Goal: Check status: Check status

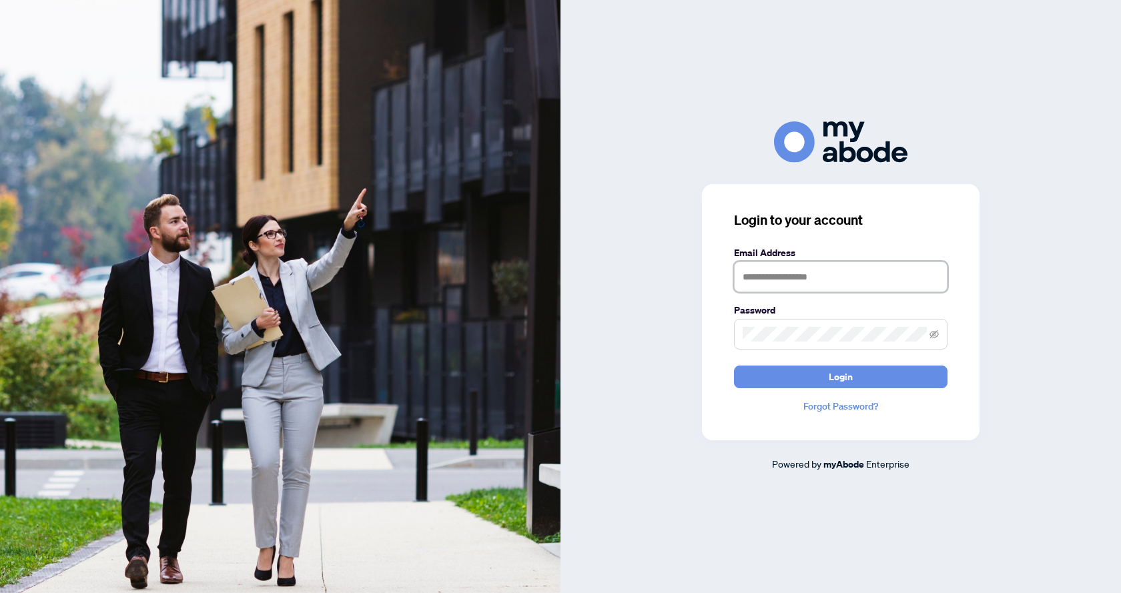
click at [822, 280] on input "text" at bounding box center [841, 277] width 214 height 31
type input "**********"
click at [734, 366] on button "Login" at bounding box center [841, 377] width 214 height 23
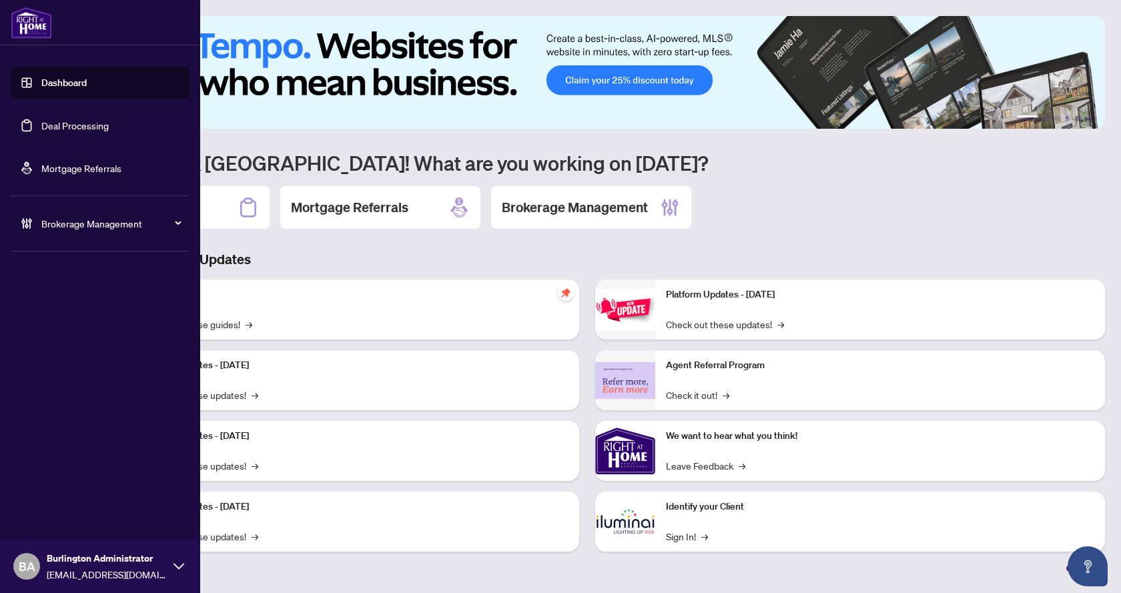
click at [90, 120] on link "Deal Processing" at bounding box center [74, 125] width 67 height 12
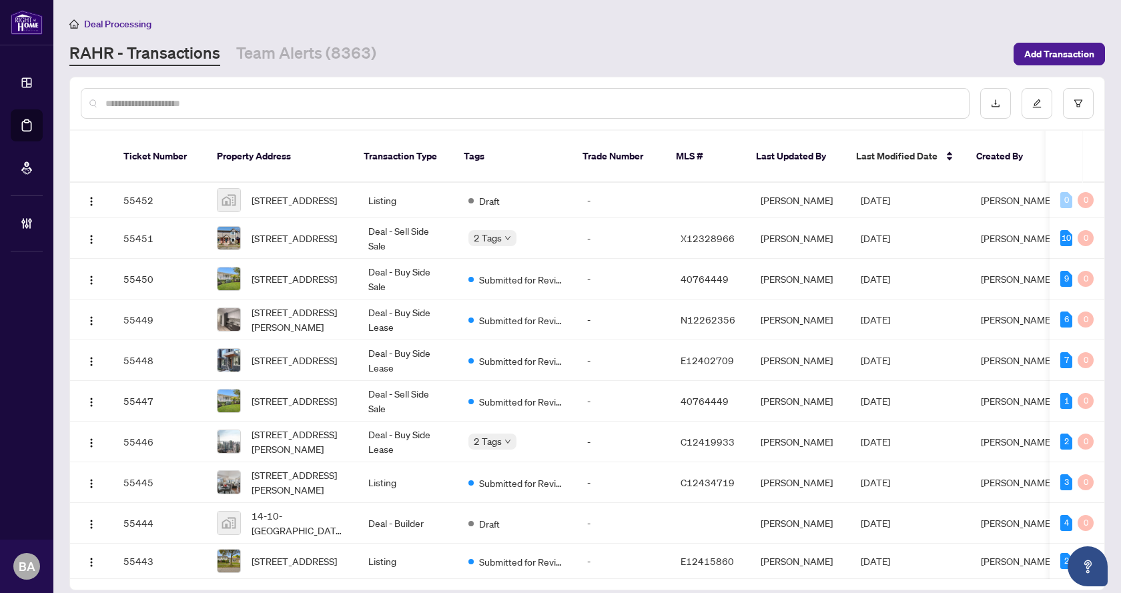
click at [234, 103] on input "text" at bounding box center [531, 103] width 853 height 15
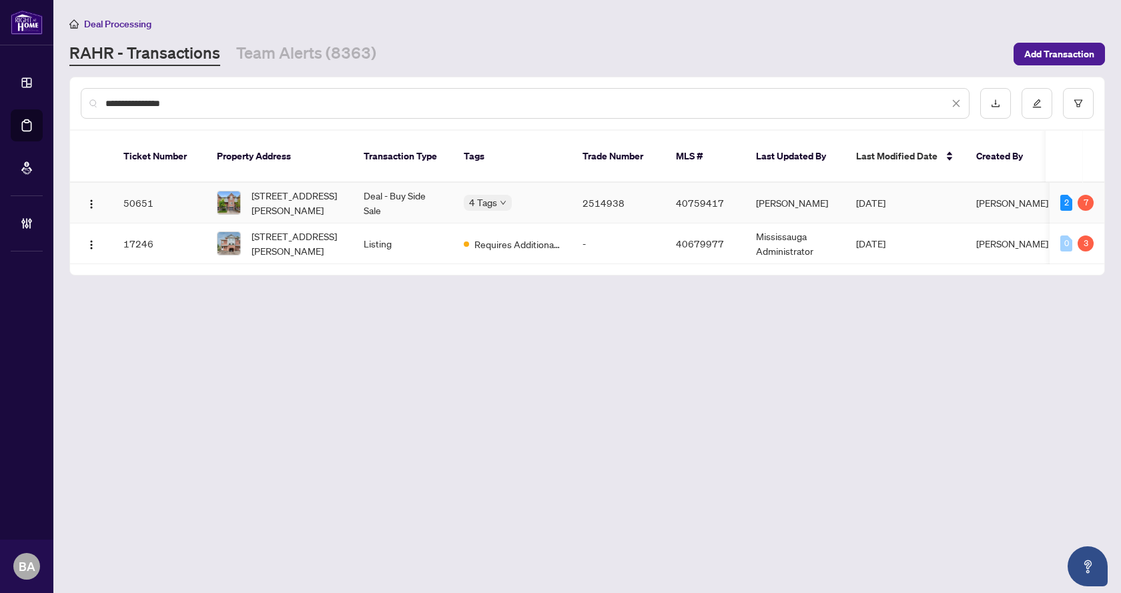
type input "**********"
click at [302, 188] on span "55-245 Bishop Street, Cambridge, ON N3H 5N2, Canada" at bounding box center [297, 202] width 91 height 29
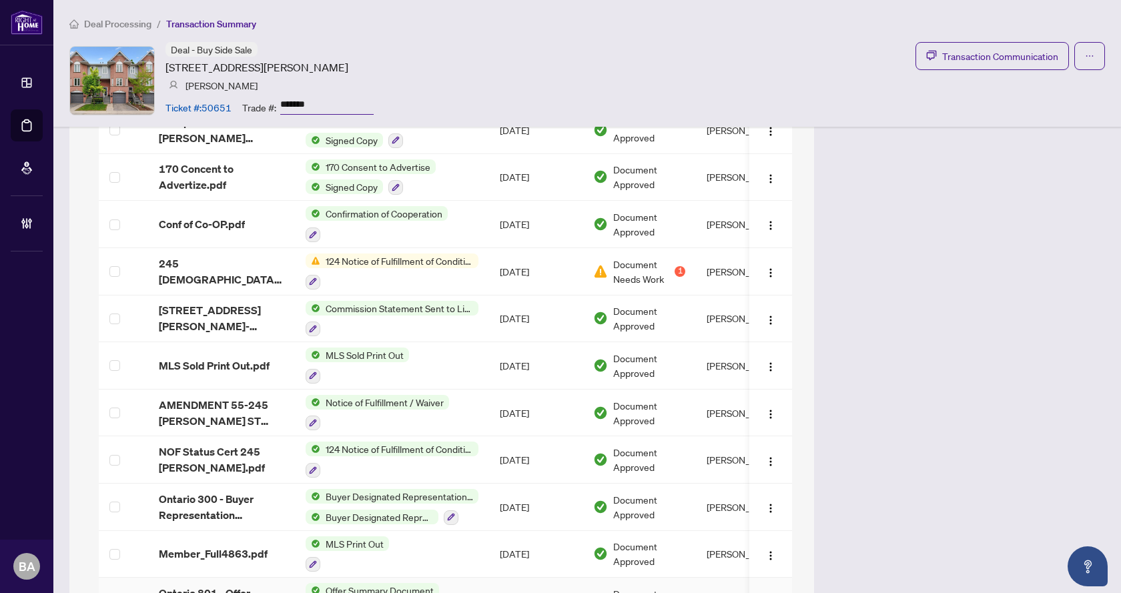
scroll to position [1403, 0]
click at [426, 261] on span "124 Notice of Fulfillment of Condition(s) - Agreement of Purchase and Sale" at bounding box center [399, 261] width 158 height 15
click at [219, 272] on span "245 Bishop NOF 1.pdf" at bounding box center [221, 272] width 125 height 32
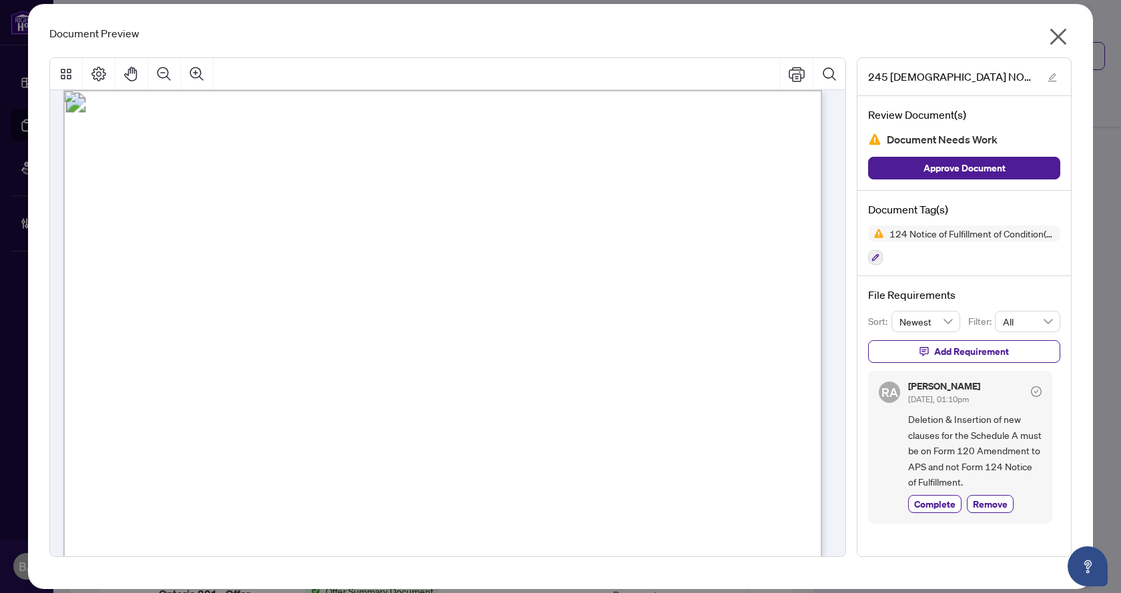
scroll to position [0, 0]
drag, startPoint x: 1056, startPoint y: 30, endPoint x: 1092, endPoint y: -48, distance: 86.0
click at [1092, 0] on html "Dashboard Deal Processing Mortgage Referrals Brokerage Management BA Burlington…" at bounding box center [560, 296] width 1121 height 593
click at [1058, 36] on icon "close" at bounding box center [1059, 37] width 17 height 17
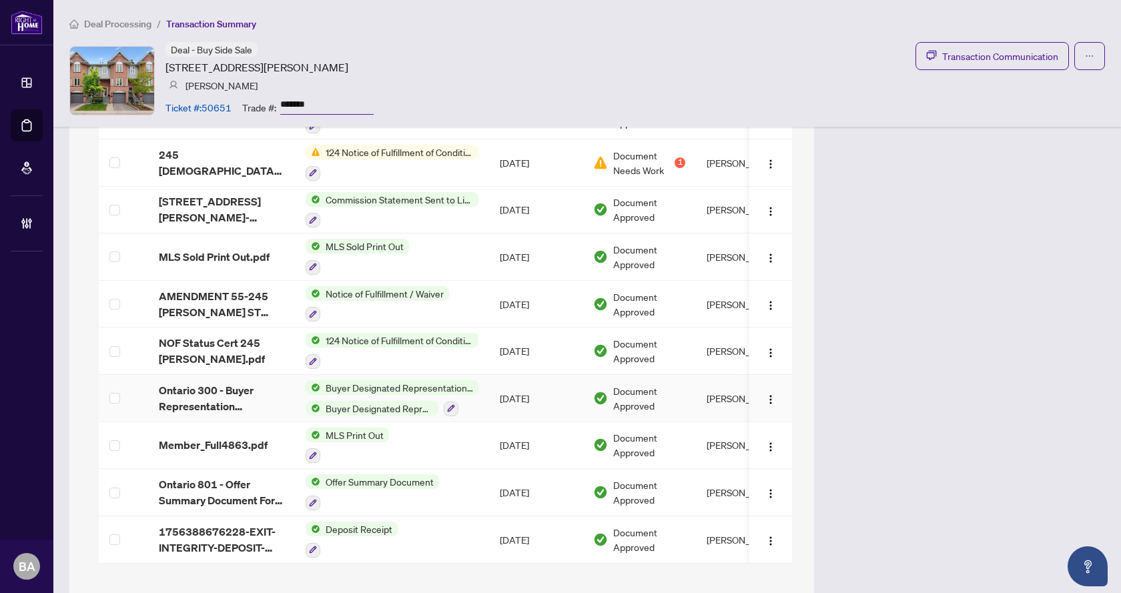
scroll to position [1536, 0]
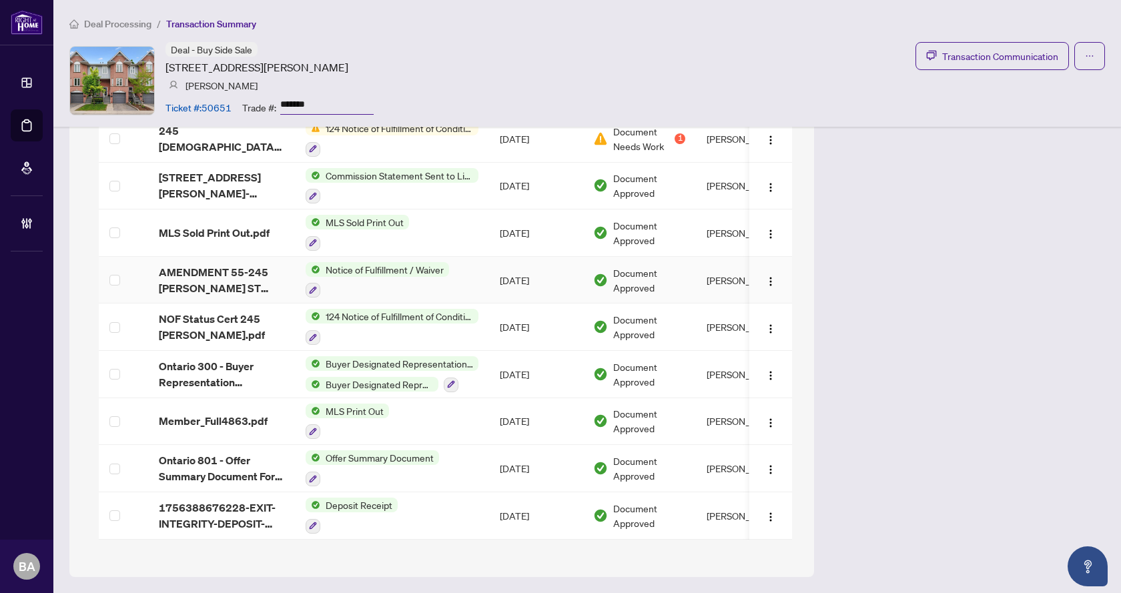
click at [350, 267] on span "Notice of Fulfillment / Waiver" at bounding box center [384, 269] width 129 height 15
click at [341, 335] on span "Notice of Fulfillment / Waiver" at bounding box center [383, 333] width 129 height 15
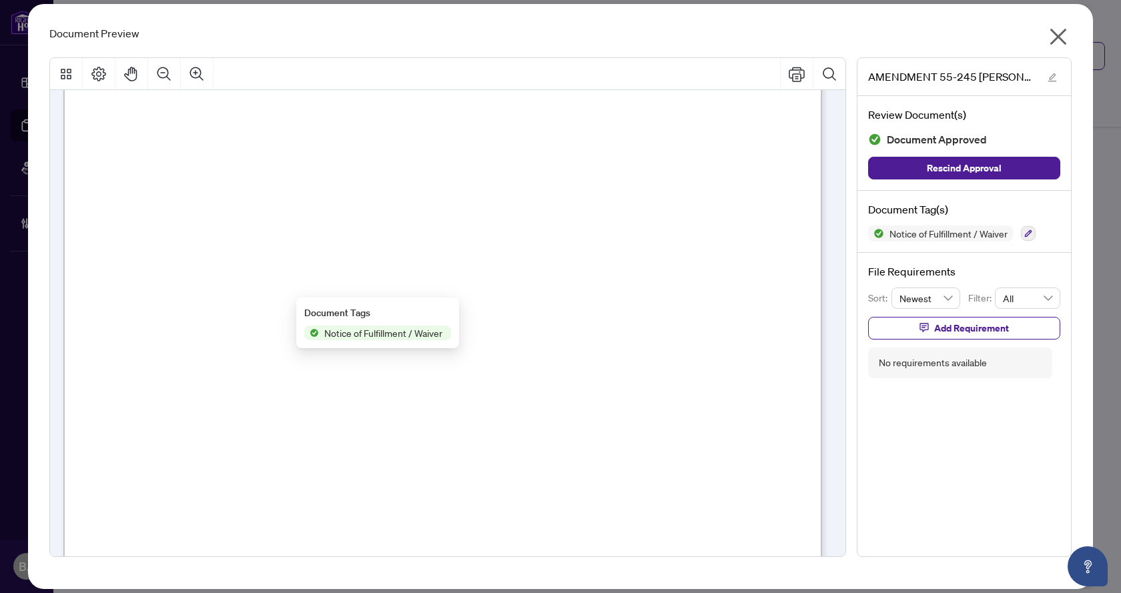
scroll to position [0, 0]
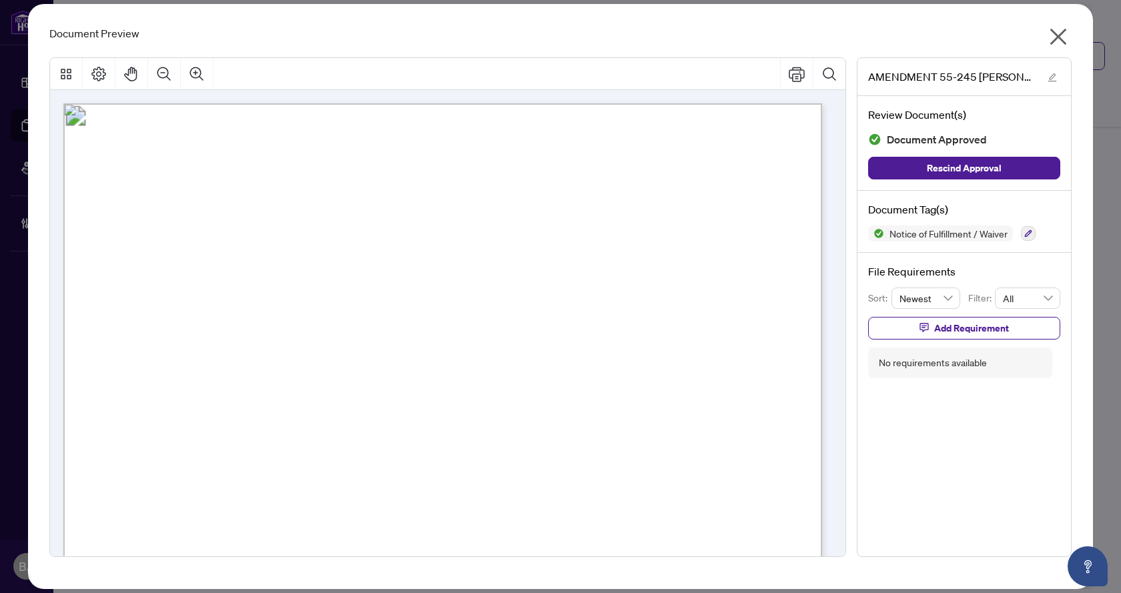
click at [1058, 38] on icon "close" at bounding box center [1059, 37] width 17 height 17
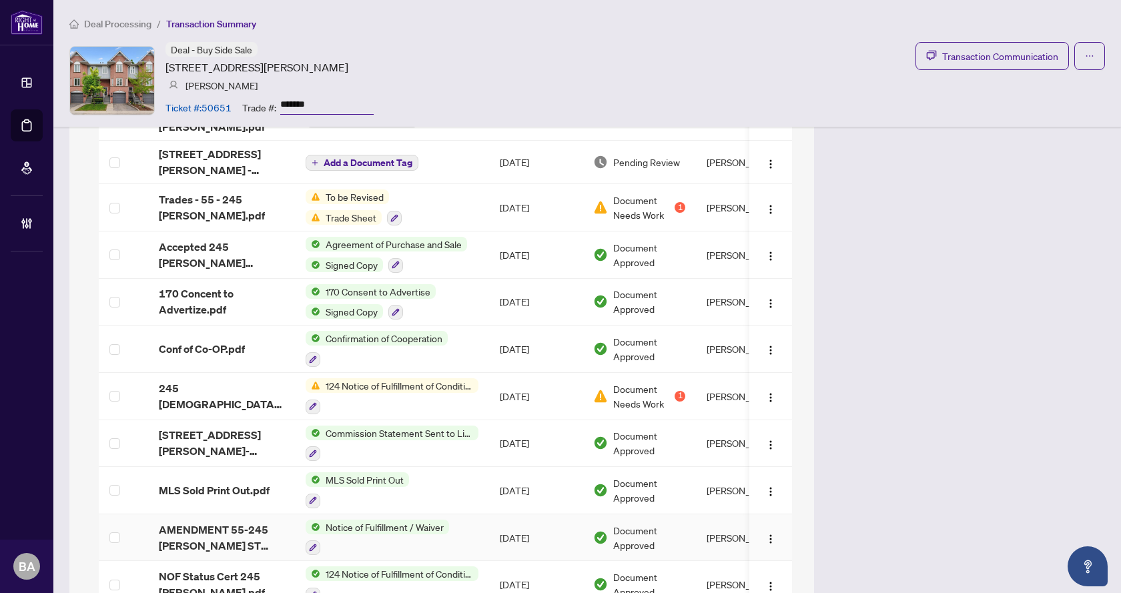
scroll to position [1203, 0]
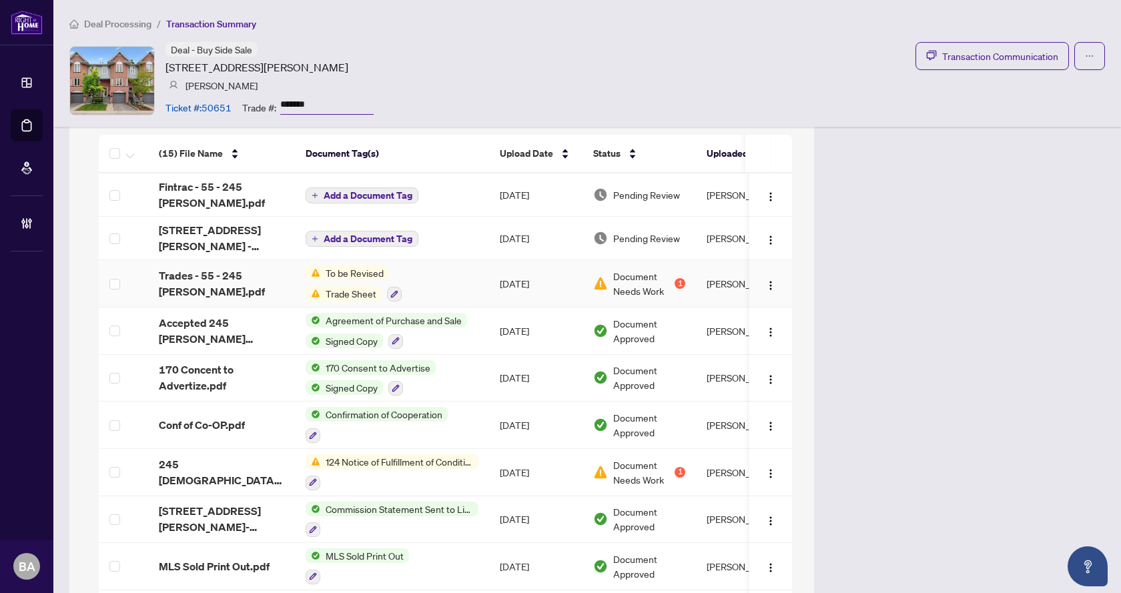
click at [356, 273] on span "To be Revised" at bounding box center [354, 273] width 69 height 15
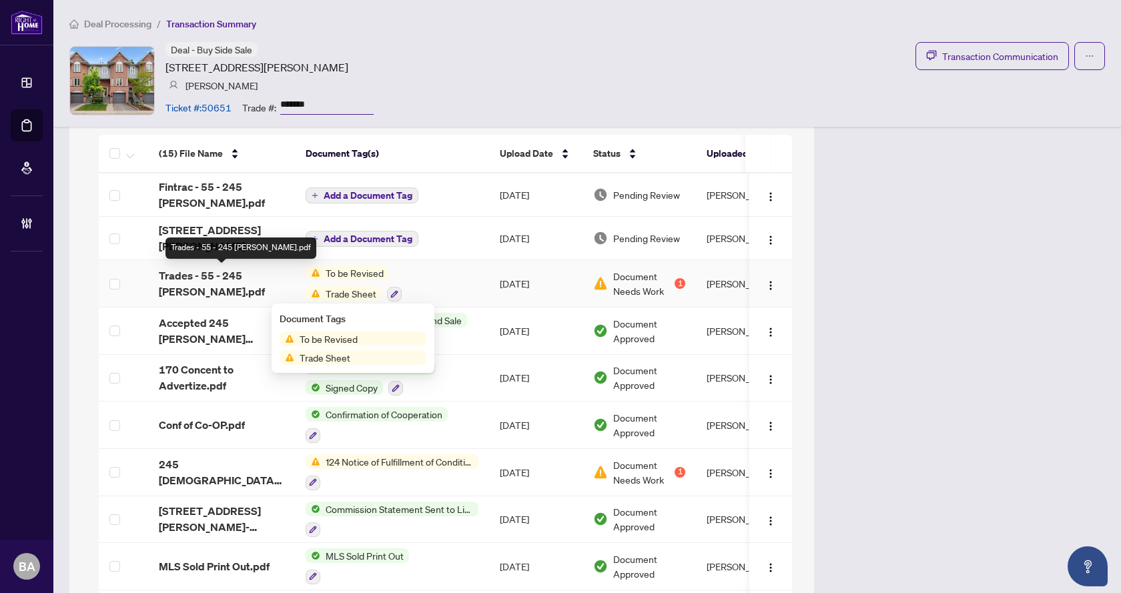
click at [173, 274] on span "Trades - 55 - 245 Bishop.pdf" at bounding box center [221, 284] width 125 height 32
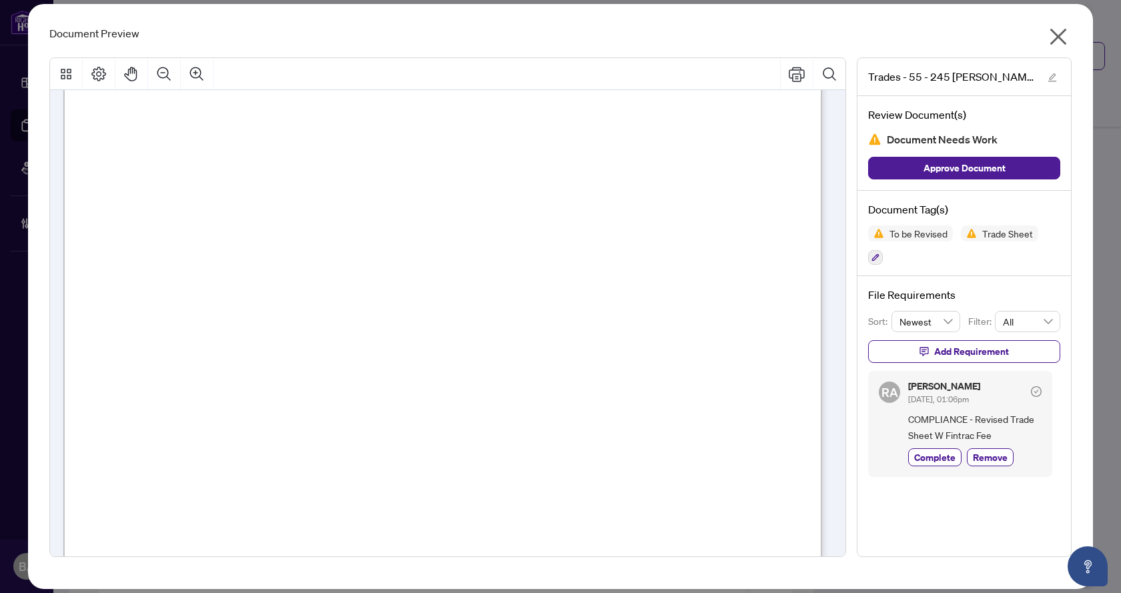
scroll to position [67, 0]
click at [1055, 37] on icon "close" at bounding box center [1058, 36] width 21 height 21
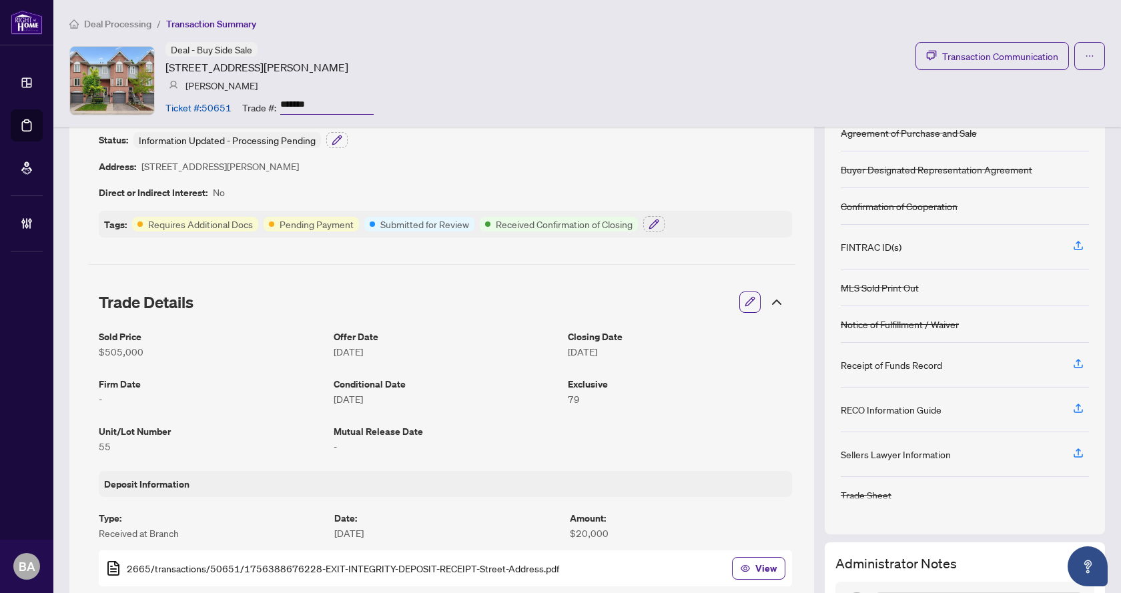
click at [186, 227] on article "Requires Additional Docs" at bounding box center [200, 224] width 105 height 15
click at [218, 226] on article "Requires Additional Docs" at bounding box center [200, 224] width 105 height 15
click at [146, 226] on div "Requires Additional Docs" at bounding box center [195, 224] width 126 height 15
click at [160, 224] on article "Requires Additional Docs" at bounding box center [200, 224] width 105 height 15
click at [203, 226] on article "Requires Additional Docs" at bounding box center [200, 224] width 105 height 15
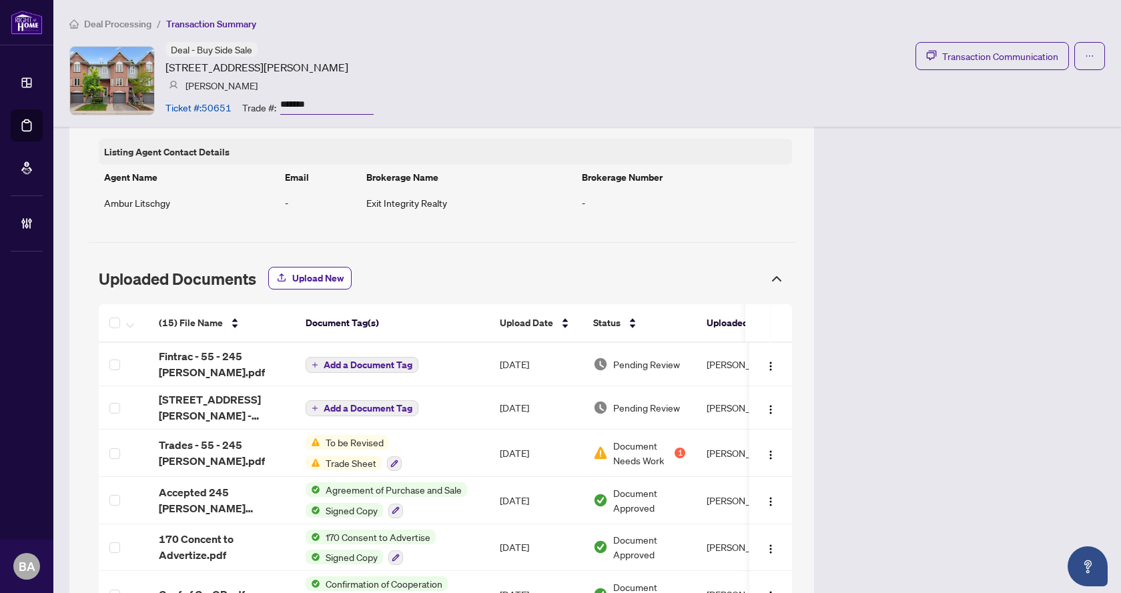
scroll to position [1135, 0]
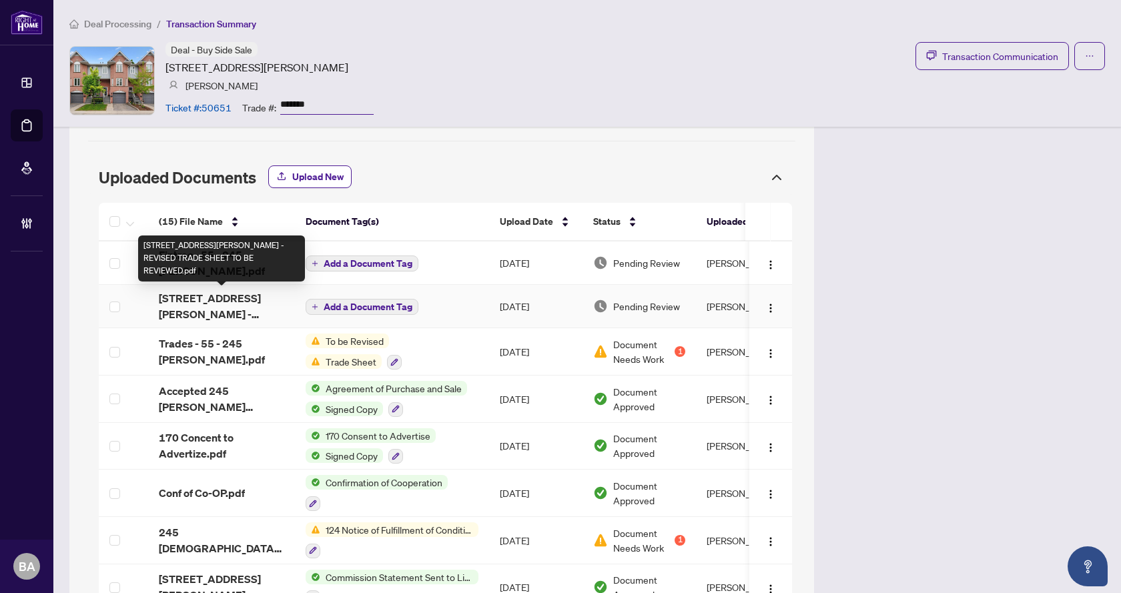
click at [229, 303] on span "55-245 Bishop St - REVISED TRADE SHEET TO BE REVIEWED.pdf" at bounding box center [221, 306] width 125 height 32
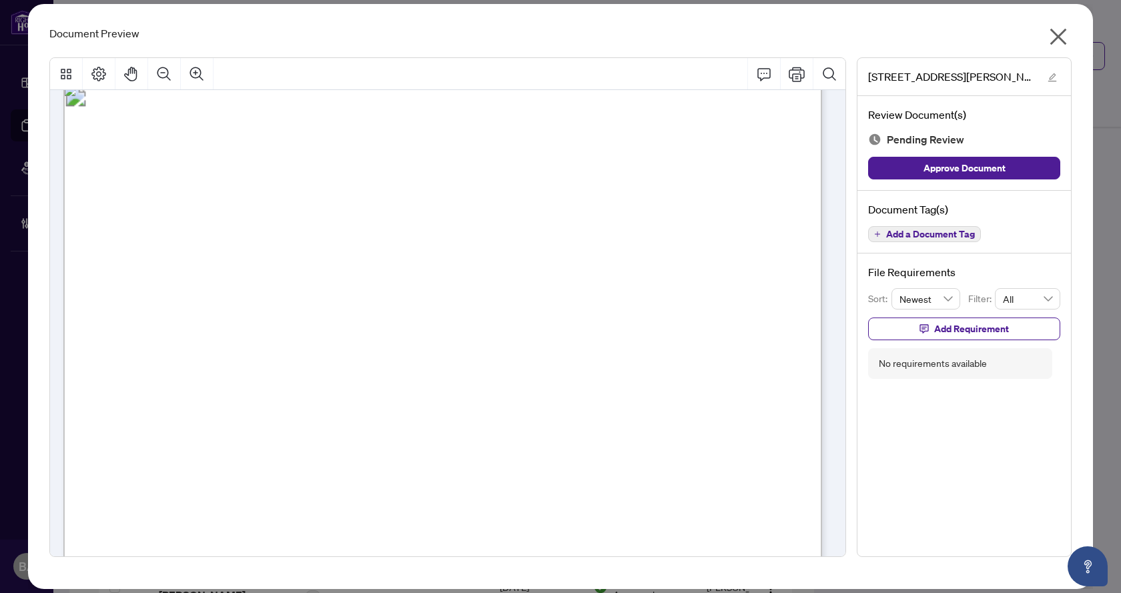
scroll to position [0, 0]
click at [1064, 37] on icon "close" at bounding box center [1058, 36] width 21 height 21
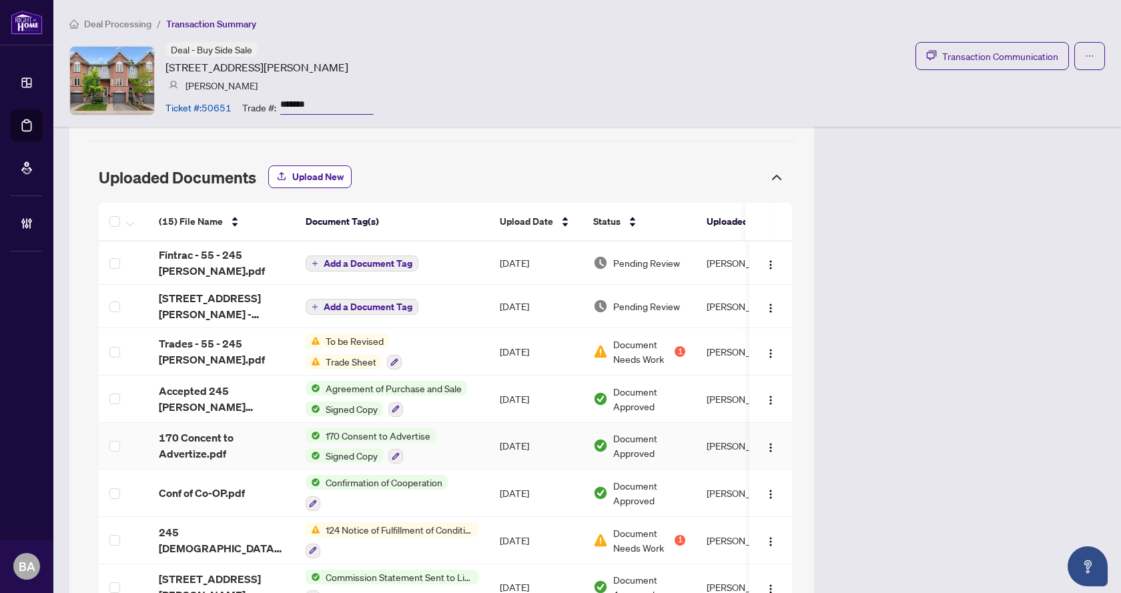
scroll to position [1201, 0]
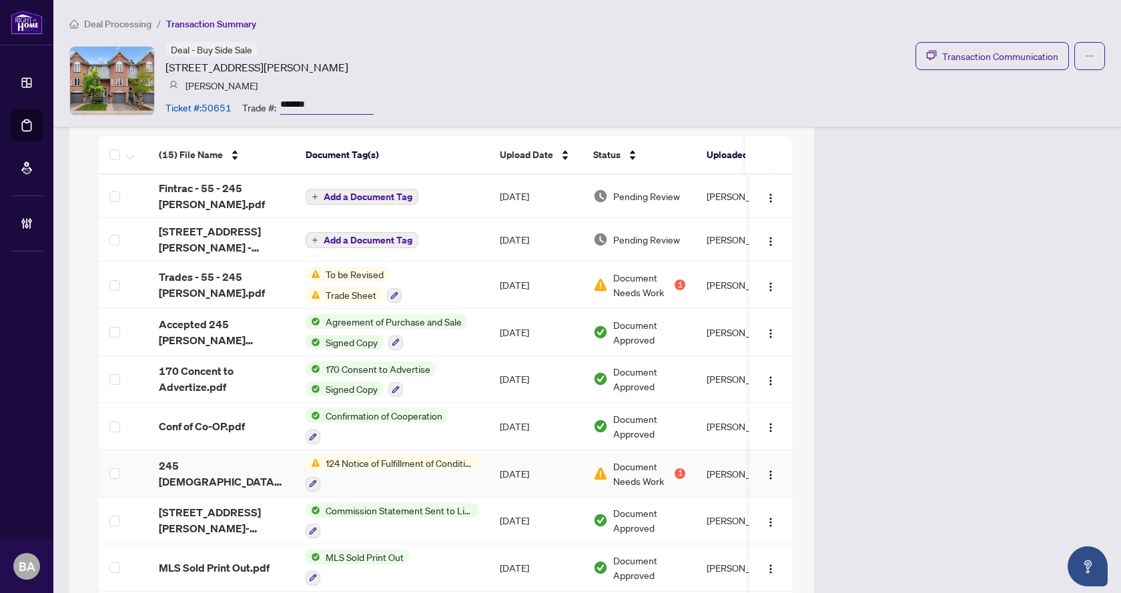
click at [411, 463] on span "124 Notice of Fulfillment of Condition(s) - Agreement of Purchase and Sale" at bounding box center [399, 463] width 158 height 15
click at [218, 471] on span "245 Bishop NOF 1.pdf" at bounding box center [221, 474] width 125 height 32
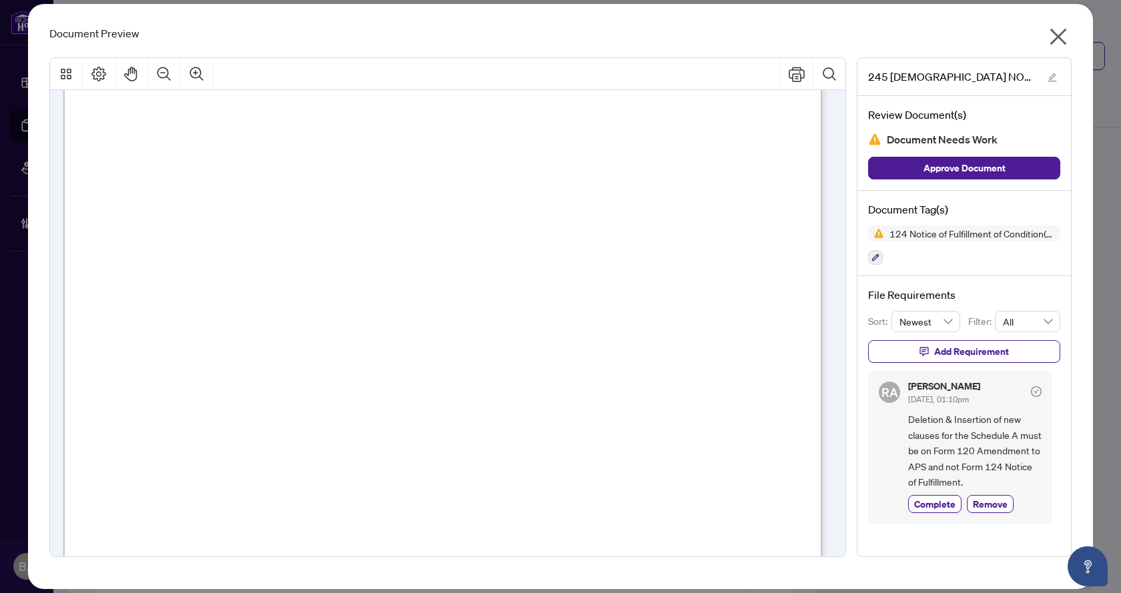
scroll to position [8, 0]
click at [1060, 32] on icon "close" at bounding box center [1058, 36] width 21 height 21
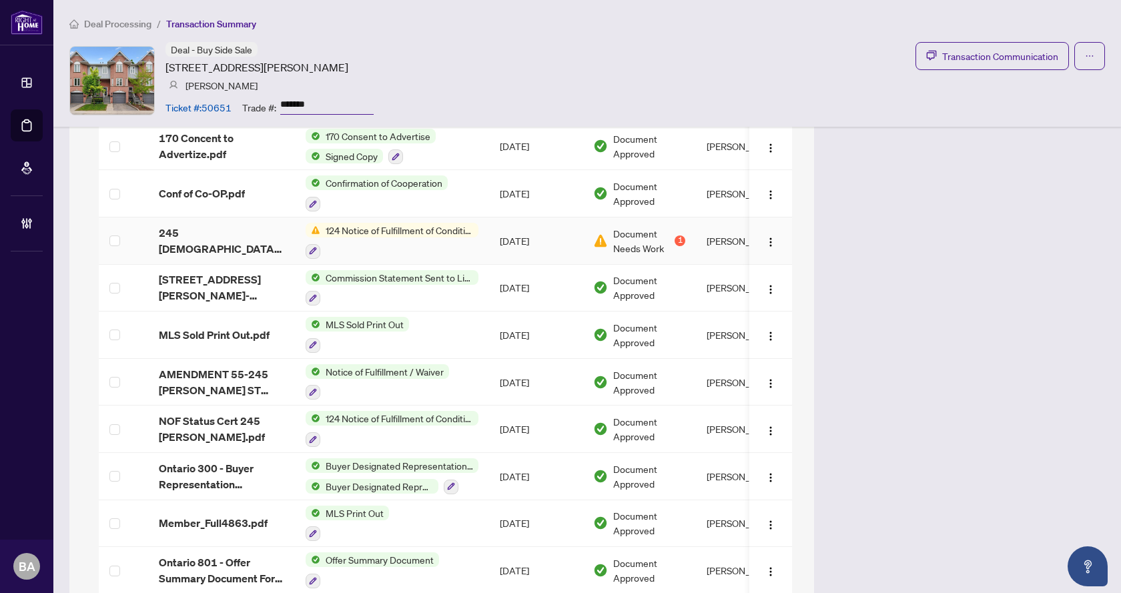
scroll to position [1468, 0]
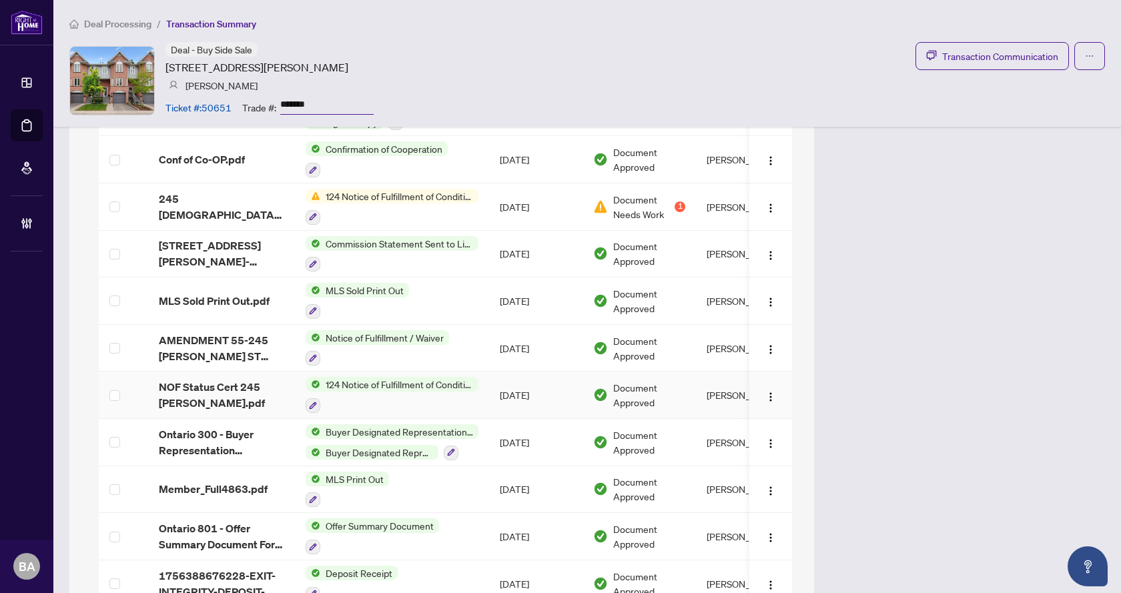
click at [354, 382] on span "124 Notice of Fulfillment of Condition(s) - Agreement of Purchase and Sale" at bounding box center [399, 384] width 158 height 15
click at [246, 385] on span "NOF Status Cert 245 Bishop.pdf" at bounding box center [221, 395] width 125 height 32
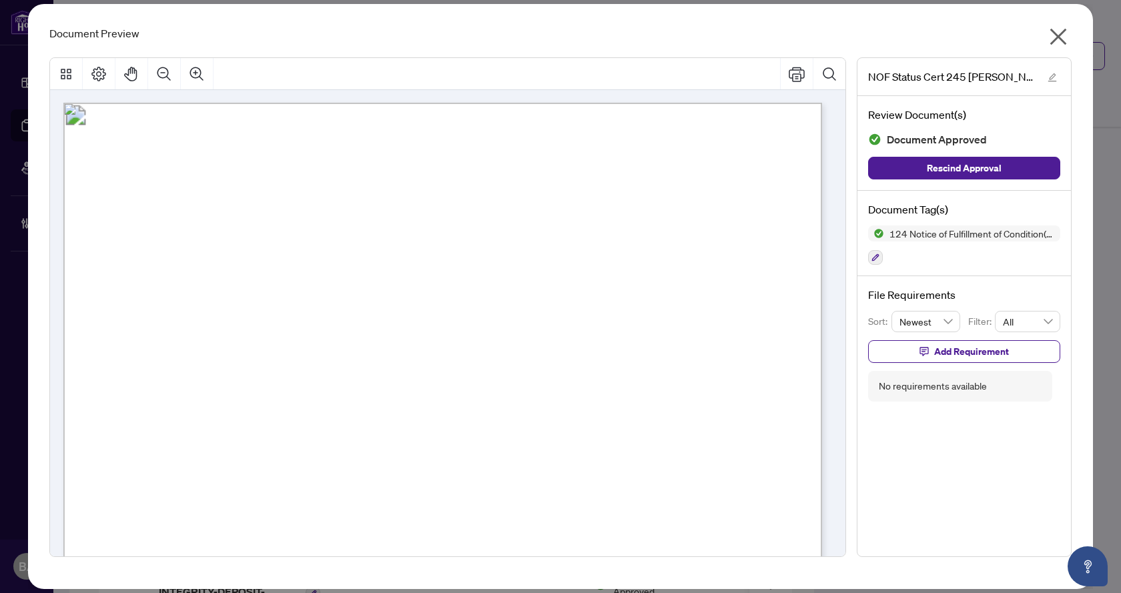
scroll to position [0, 0]
click at [1058, 39] on icon "close" at bounding box center [1059, 37] width 17 height 17
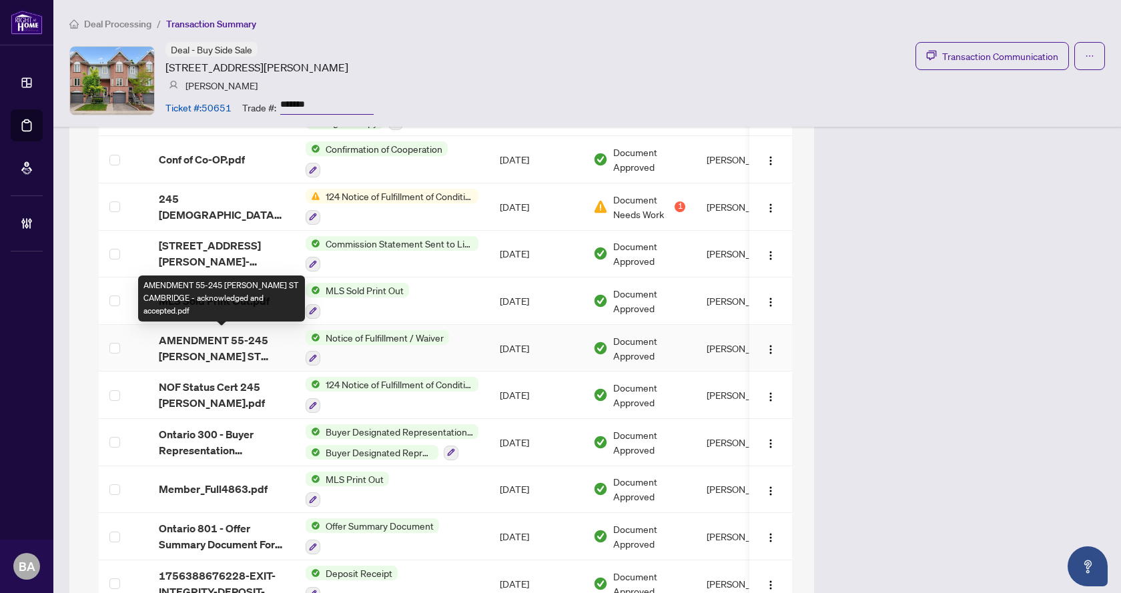
click at [200, 336] on span "AMENDMENT 55-245 BISHOP ST CAMBRIDGE - acknowledged and accepted.pdf" at bounding box center [221, 348] width 125 height 32
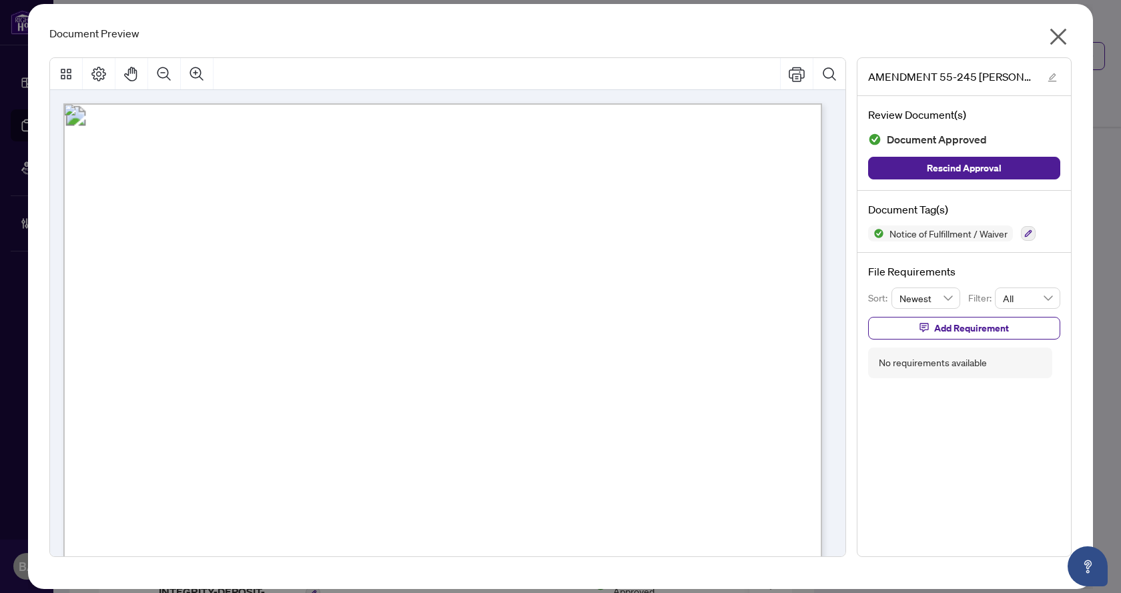
click at [1055, 35] on icon "close" at bounding box center [1058, 36] width 21 height 21
